Goal: Task Accomplishment & Management: Use online tool/utility

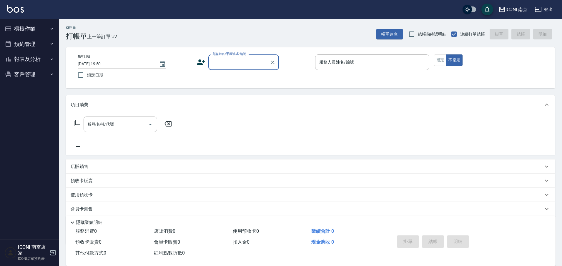
click at [42, 27] on button "櫃檯作業" at bounding box center [29, 28] width 54 height 15
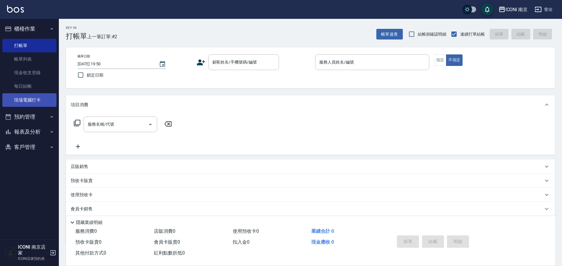
click at [32, 100] on link "現場電腦打卡" at bounding box center [29, 100] width 54 height 14
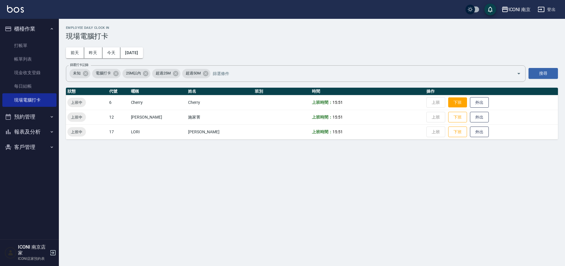
click at [448, 102] on button "下班" at bounding box center [457, 102] width 19 height 10
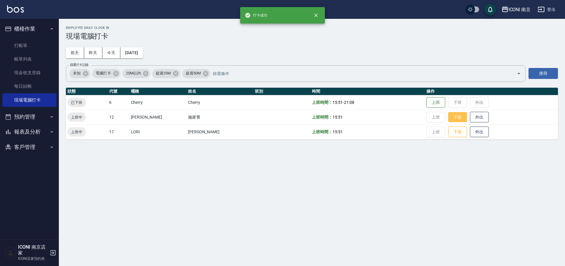
click at [448, 118] on button "下班" at bounding box center [457, 117] width 19 height 10
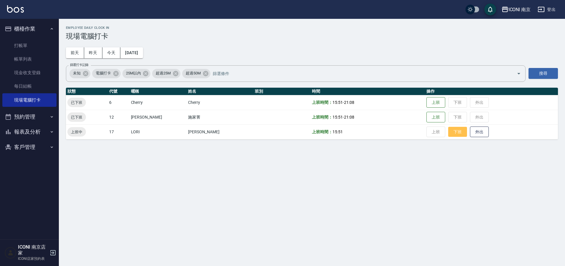
click at [450, 133] on button "下班" at bounding box center [457, 132] width 19 height 10
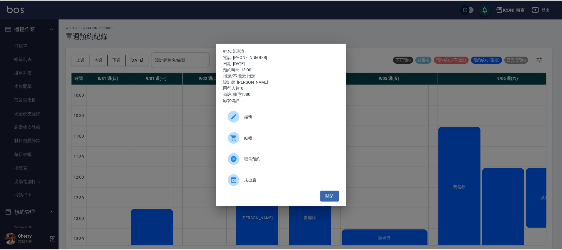
scroll to position [340, 0]
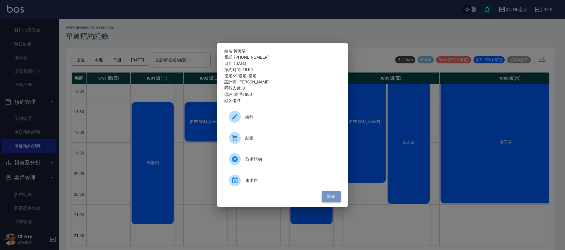
click at [335, 196] on button "關閉" at bounding box center [331, 196] width 19 height 11
